Goal: Find specific page/section: Find specific page/section

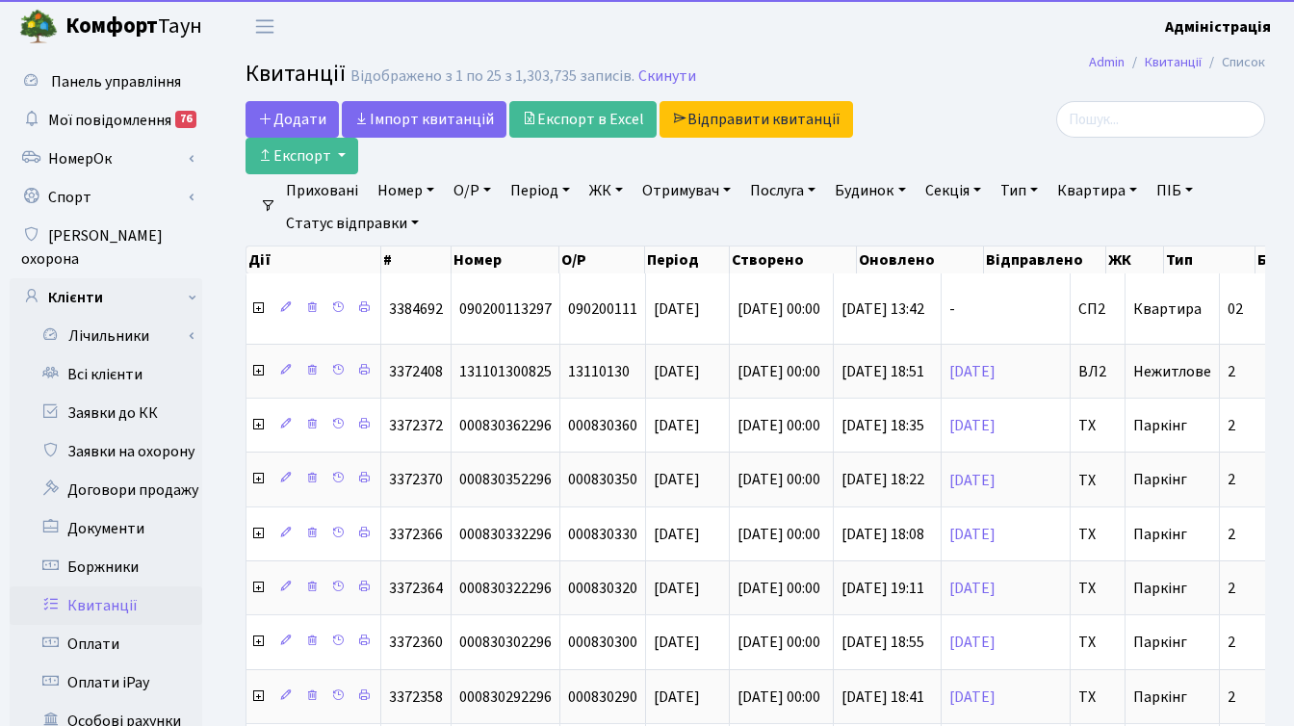
select select "25"
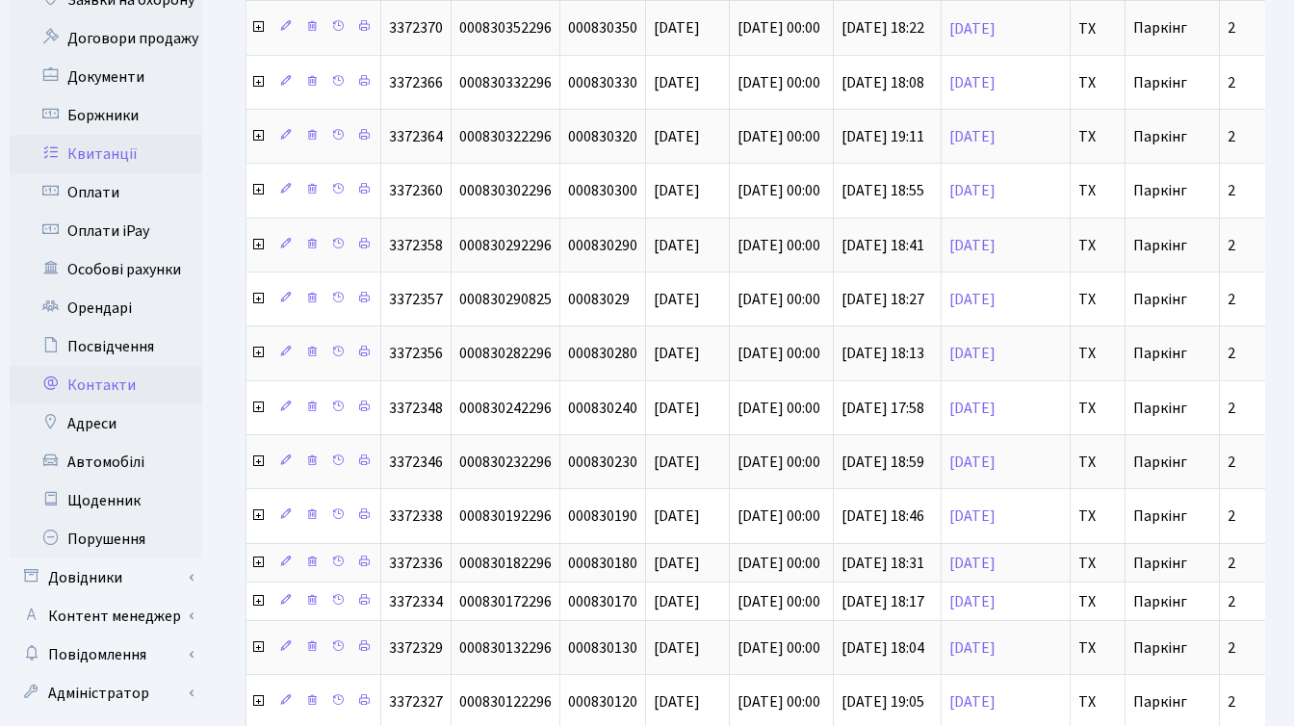
scroll to position [554, 0]
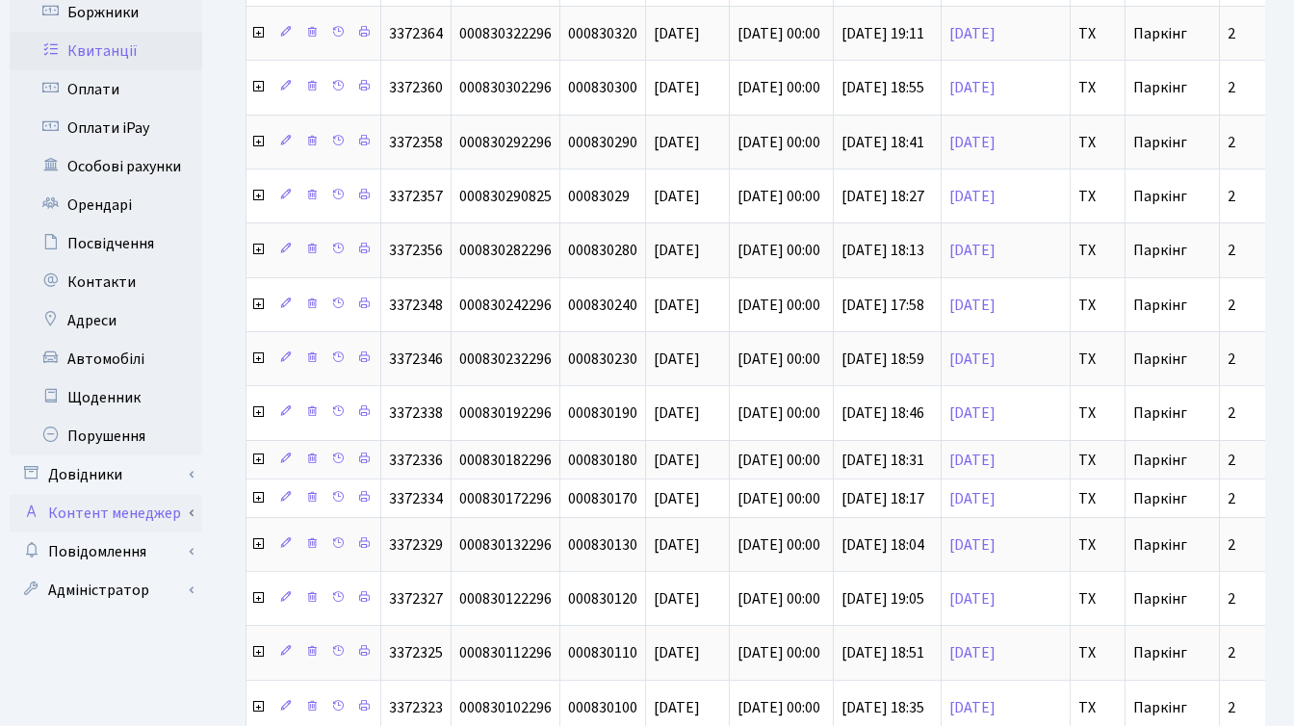
click at [110, 494] on link "Контент менеджер" at bounding box center [106, 513] width 193 height 39
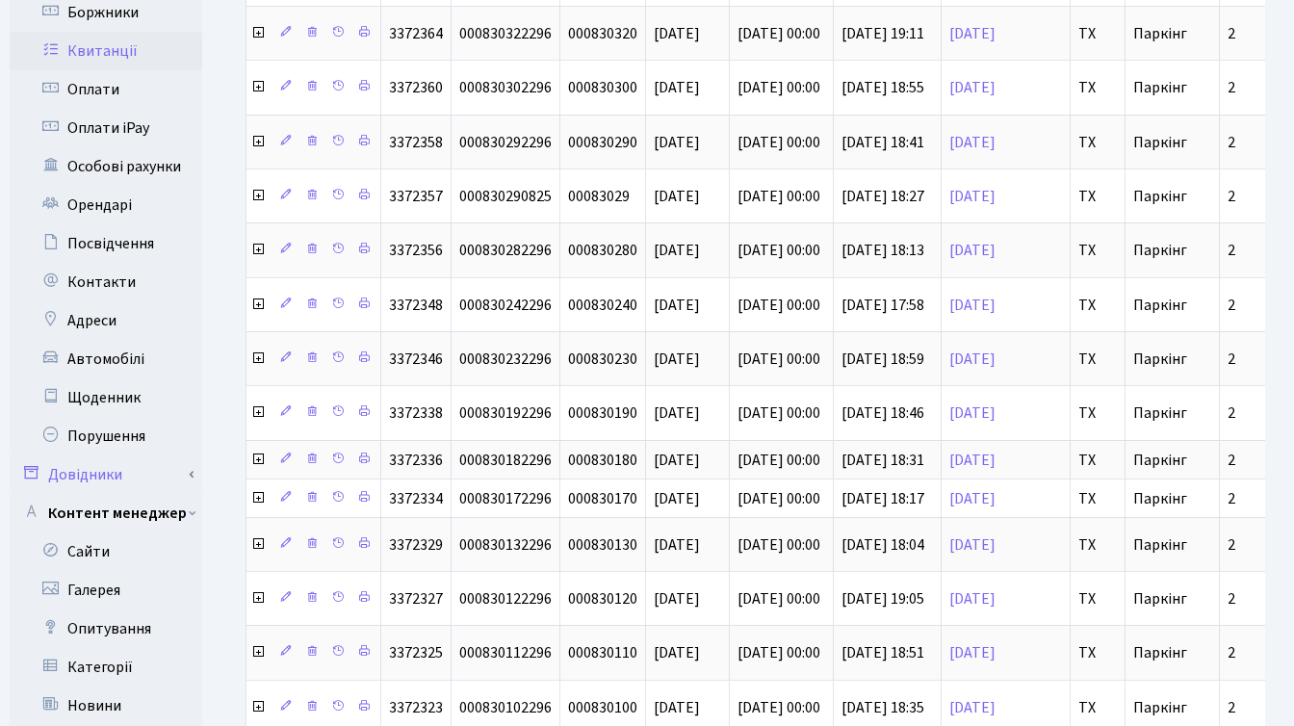
click at [101, 455] on link "Довідники" at bounding box center [106, 474] width 193 height 39
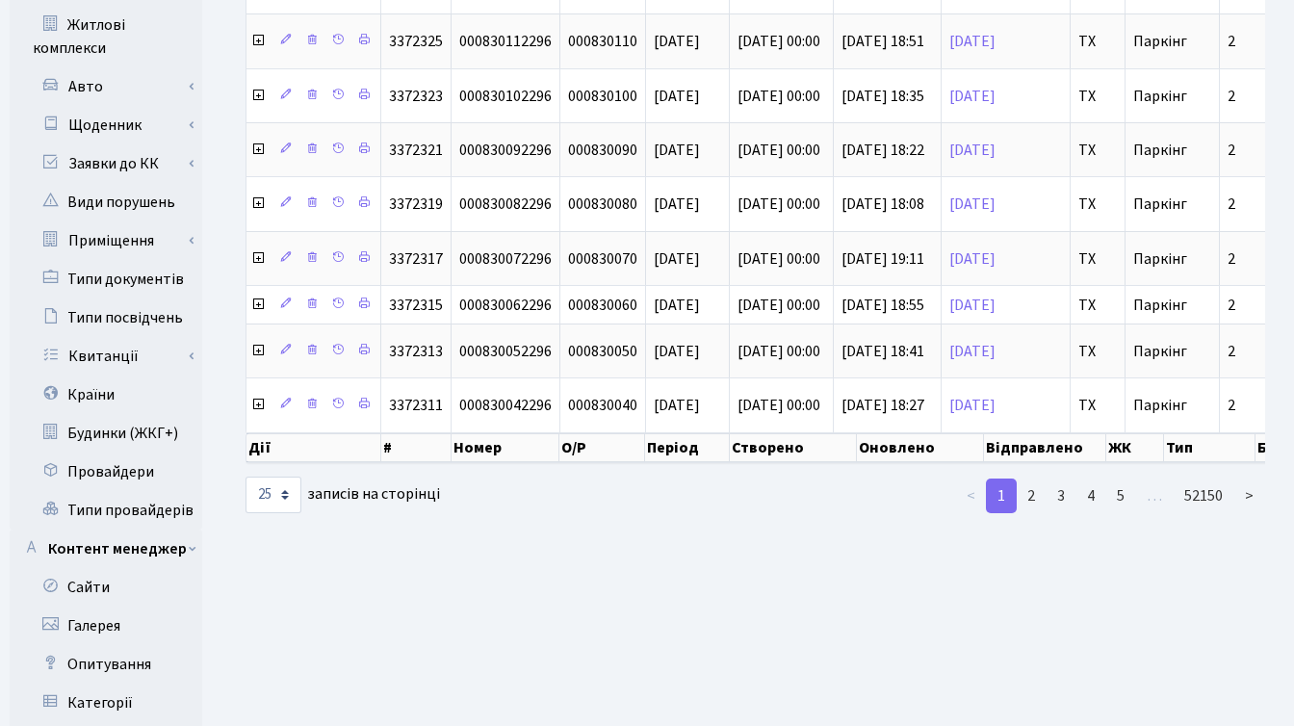
scroll to position [1489, 0]
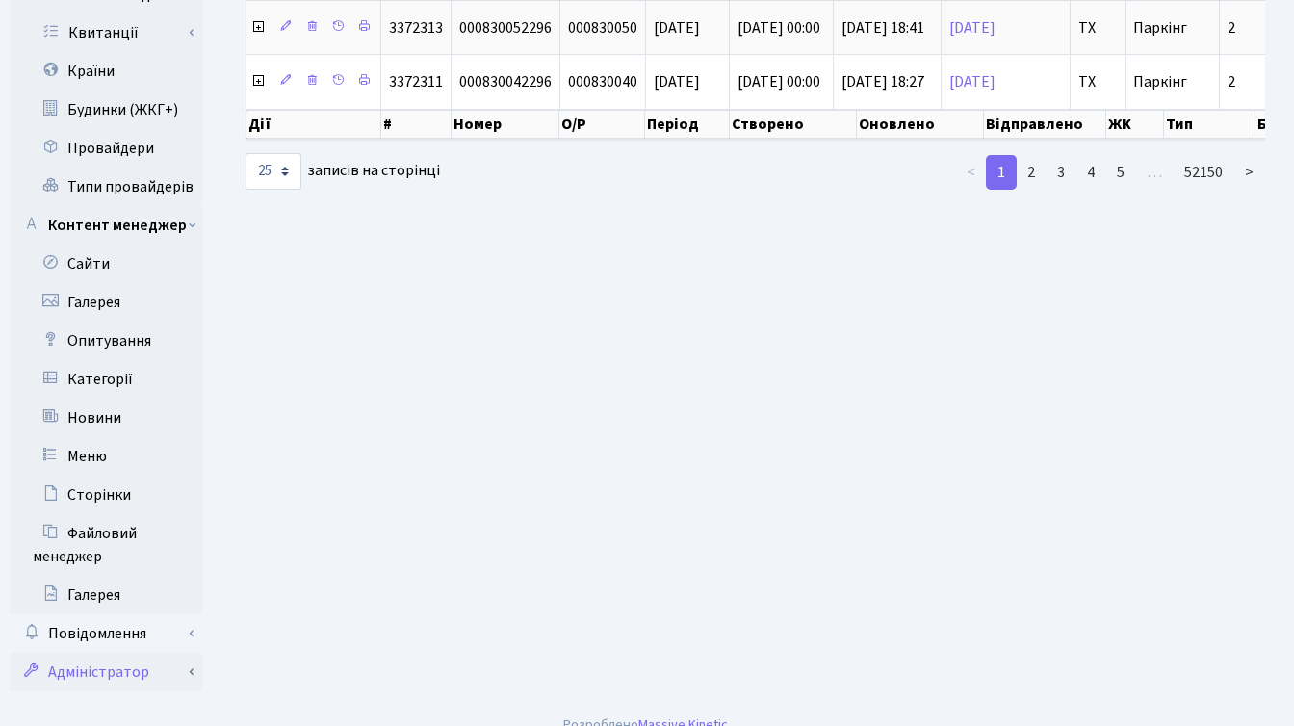
click at [112, 653] on link "Адміністратор" at bounding box center [106, 672] width 193 height 39
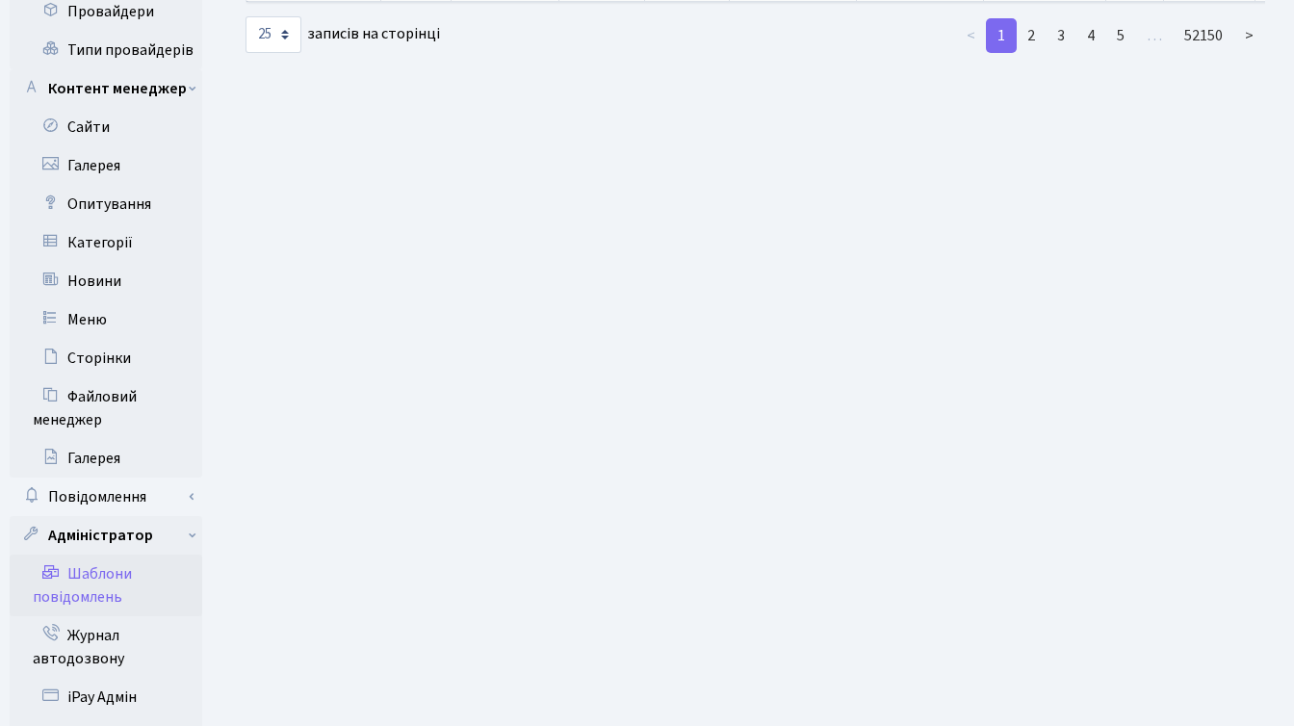
scroll to position [1943, 0]
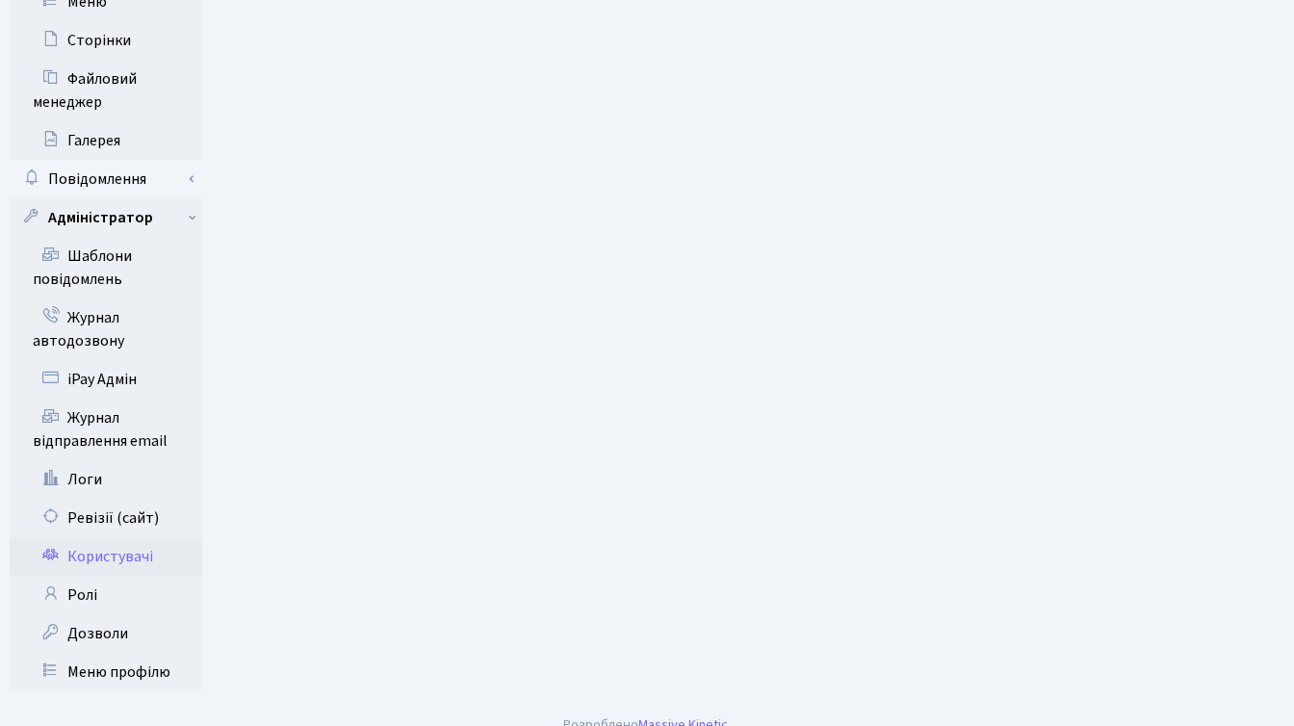
click at [89, 537] on link "Користувачі" at bounding box center [106, 556] width 193 height 39
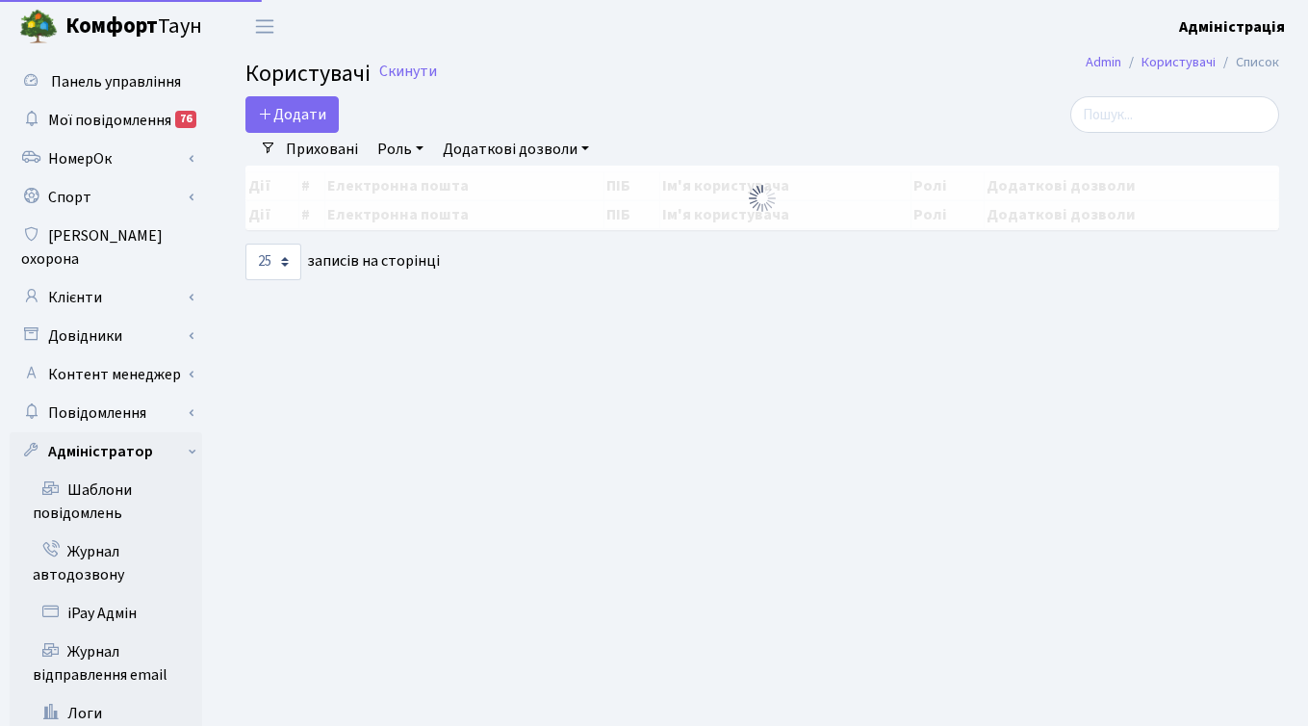
select select "25"
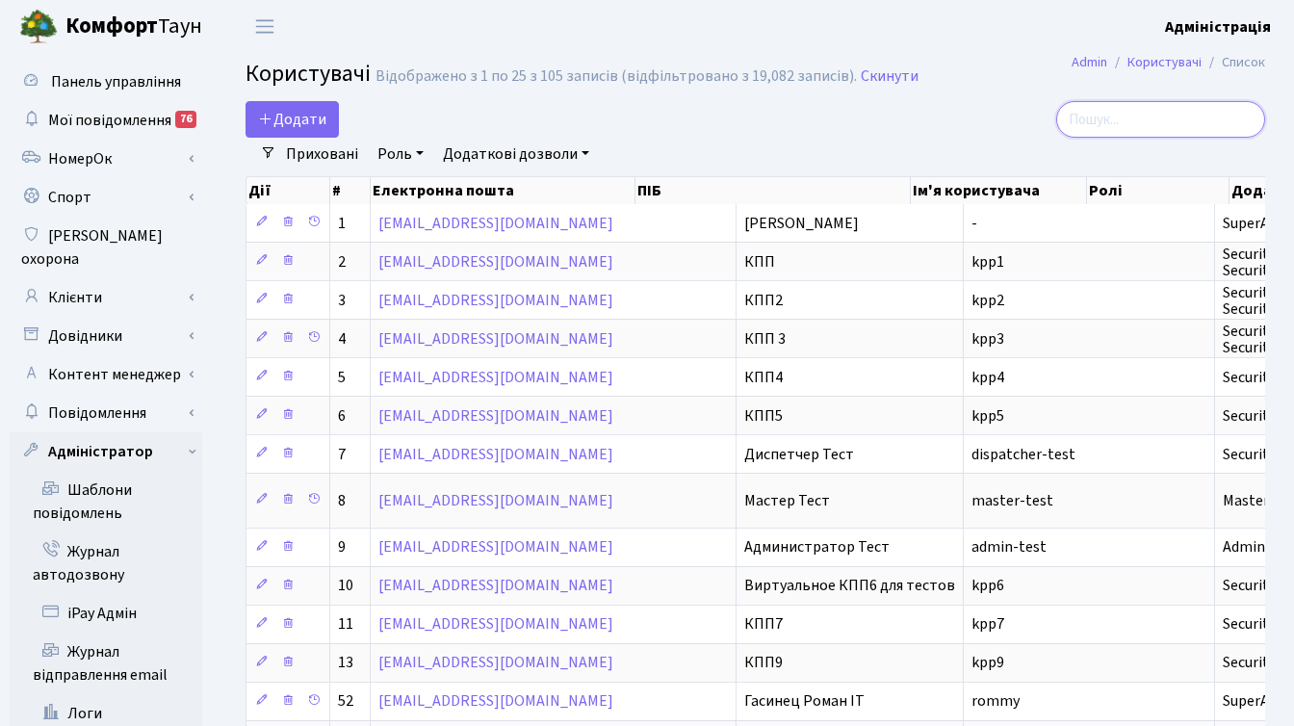
click at [1167, 121] on input "search" at bounding box center [1160, 119] width 209 height 37
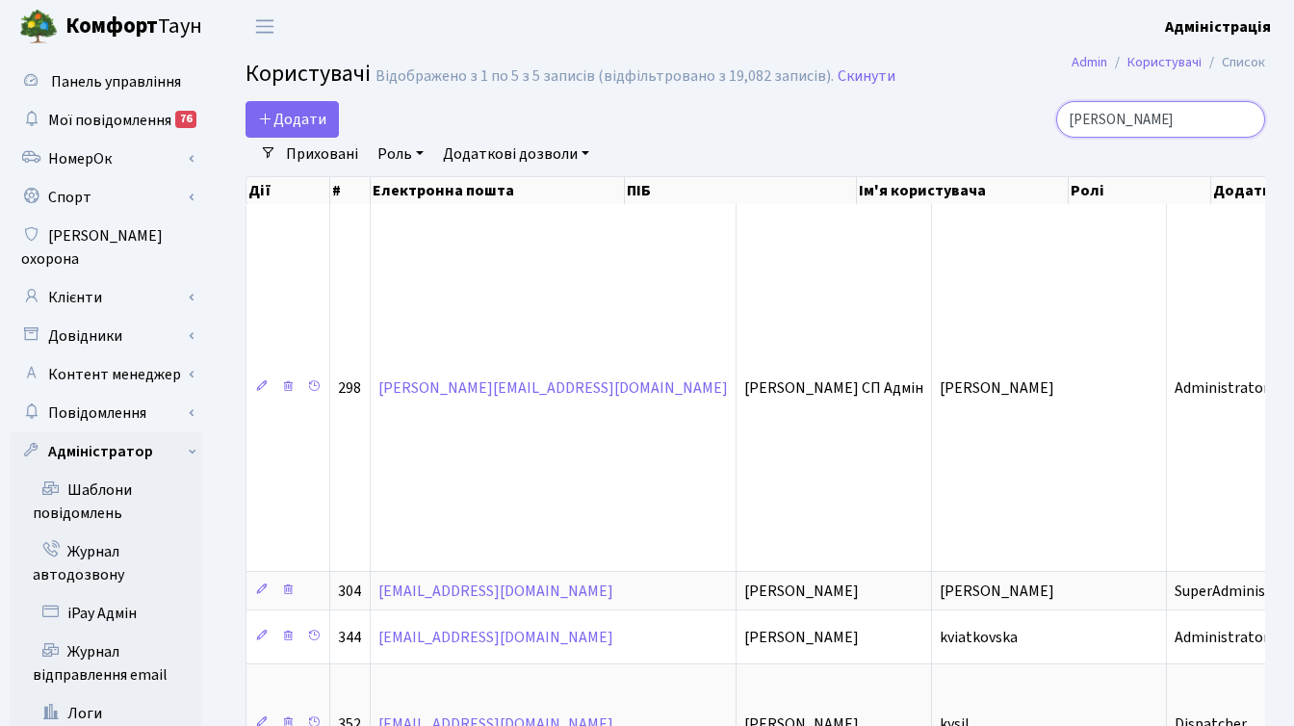
drag, startPoint x: 1163, startPoint y: 119, endPoint x: 1096, endPoint y: 118, distance: 66.4
click at [1096, 118] on input "віктор" at bounding box center [1160, 119] width 209 height 37
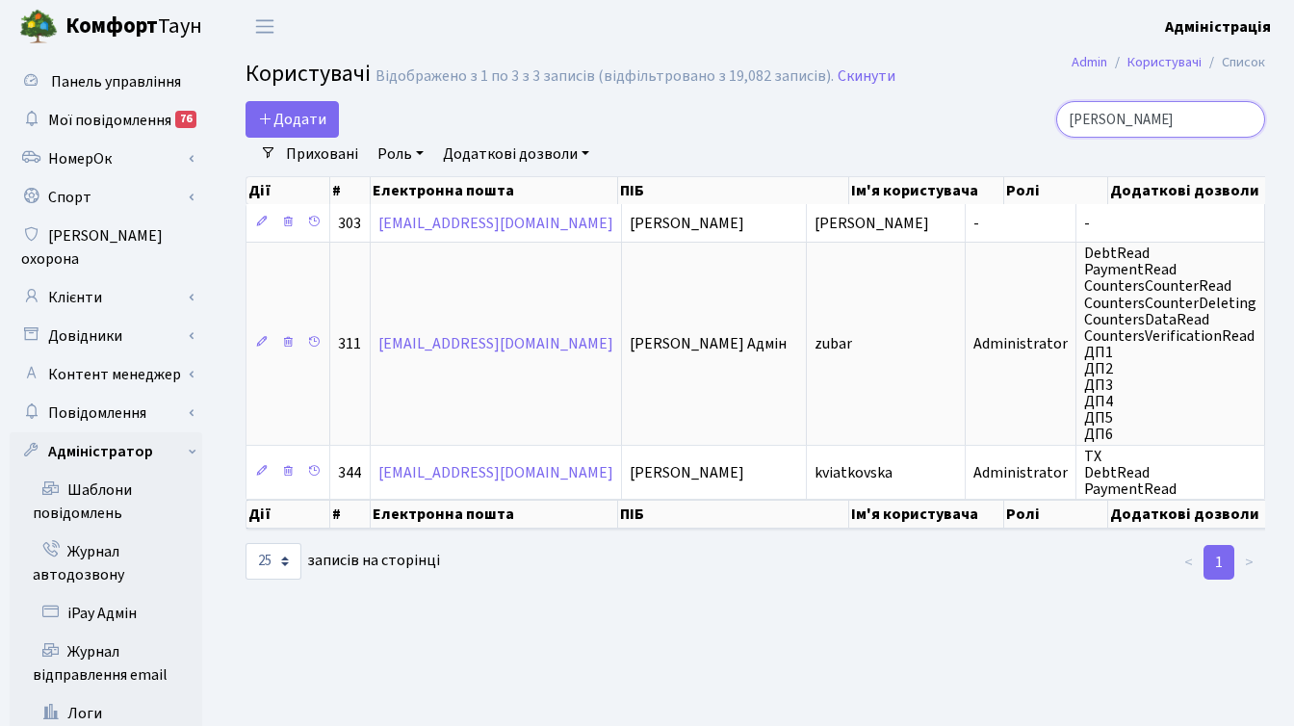
type input "натал"
